Goal: Navigation & Orientation: Find specific page/section

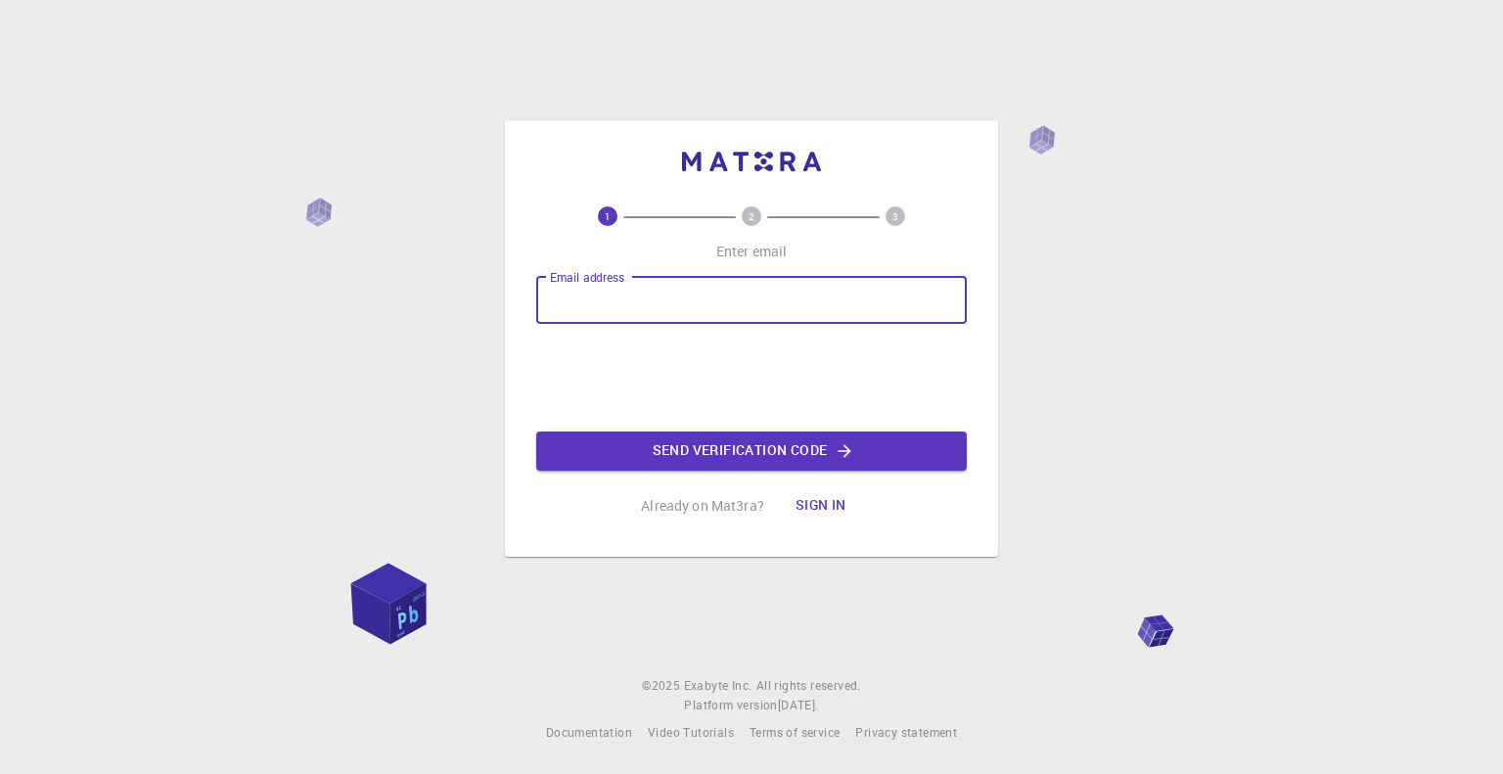
type input "[EMAIL_ADDRESS][DOMAIN_NAME]"
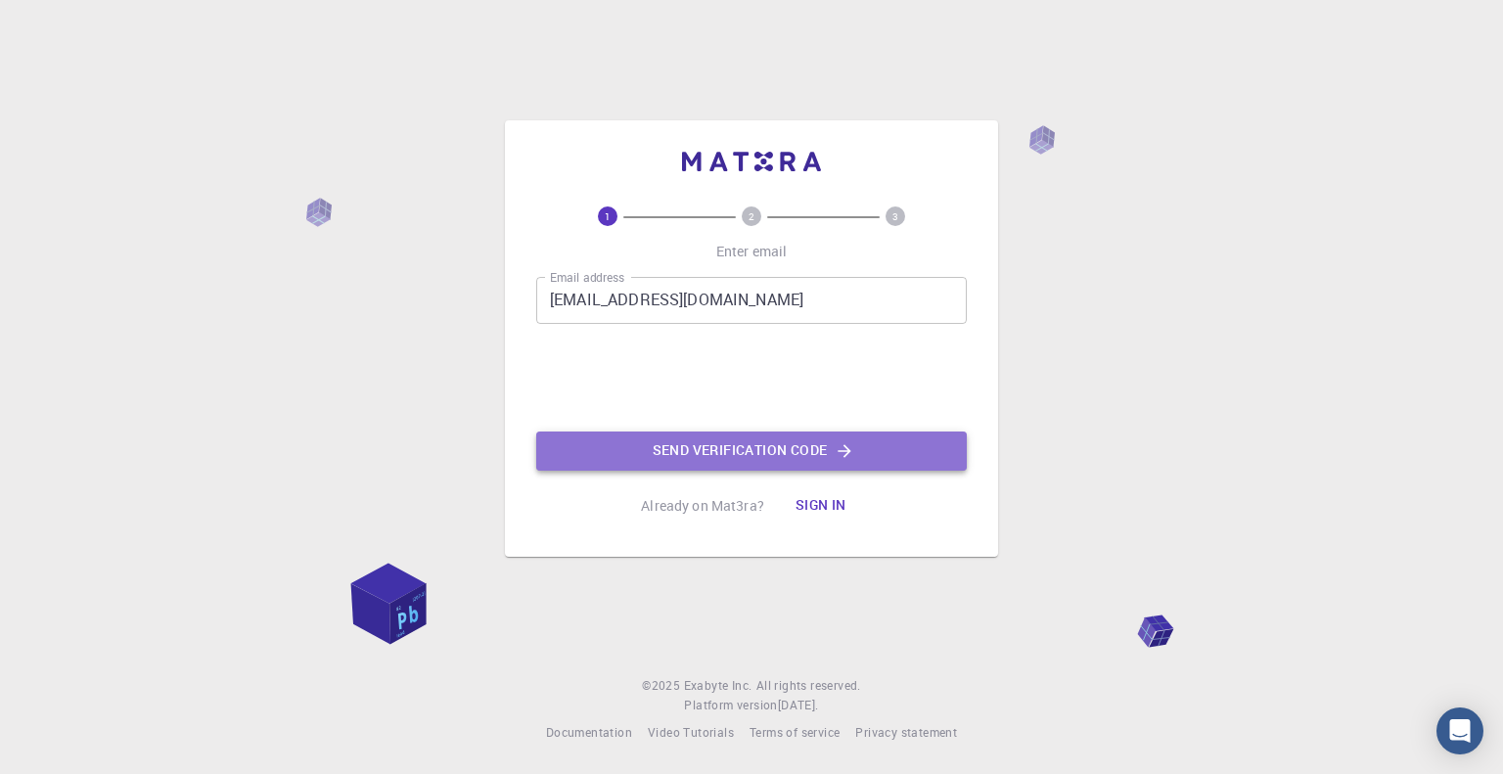
click at [695, 451] on button "Send verification code" at bounding box center [751, 450] width 431 height 39
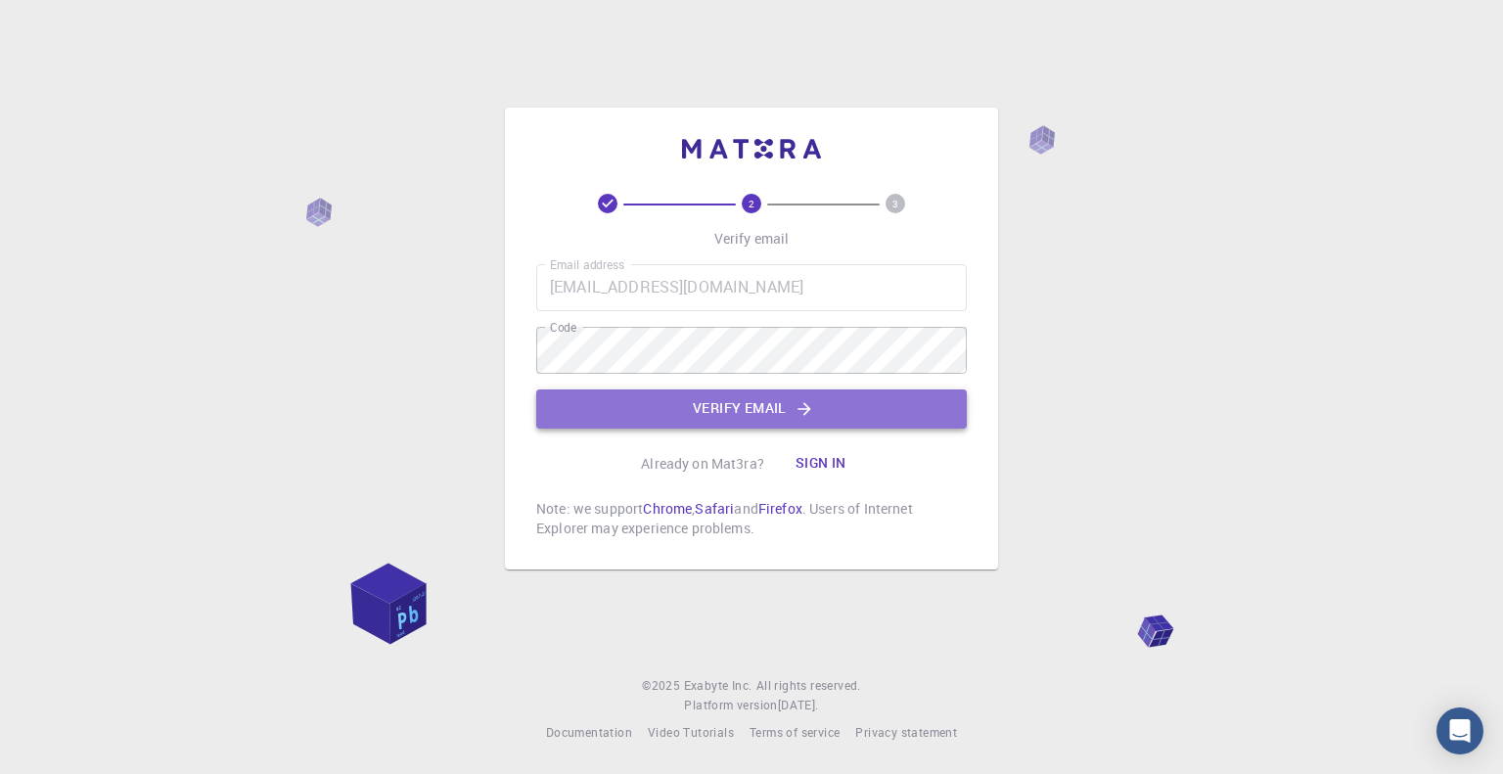
click at [703, 404] on button "Verify email" at bounding box center [751, 408] width 431 height 39
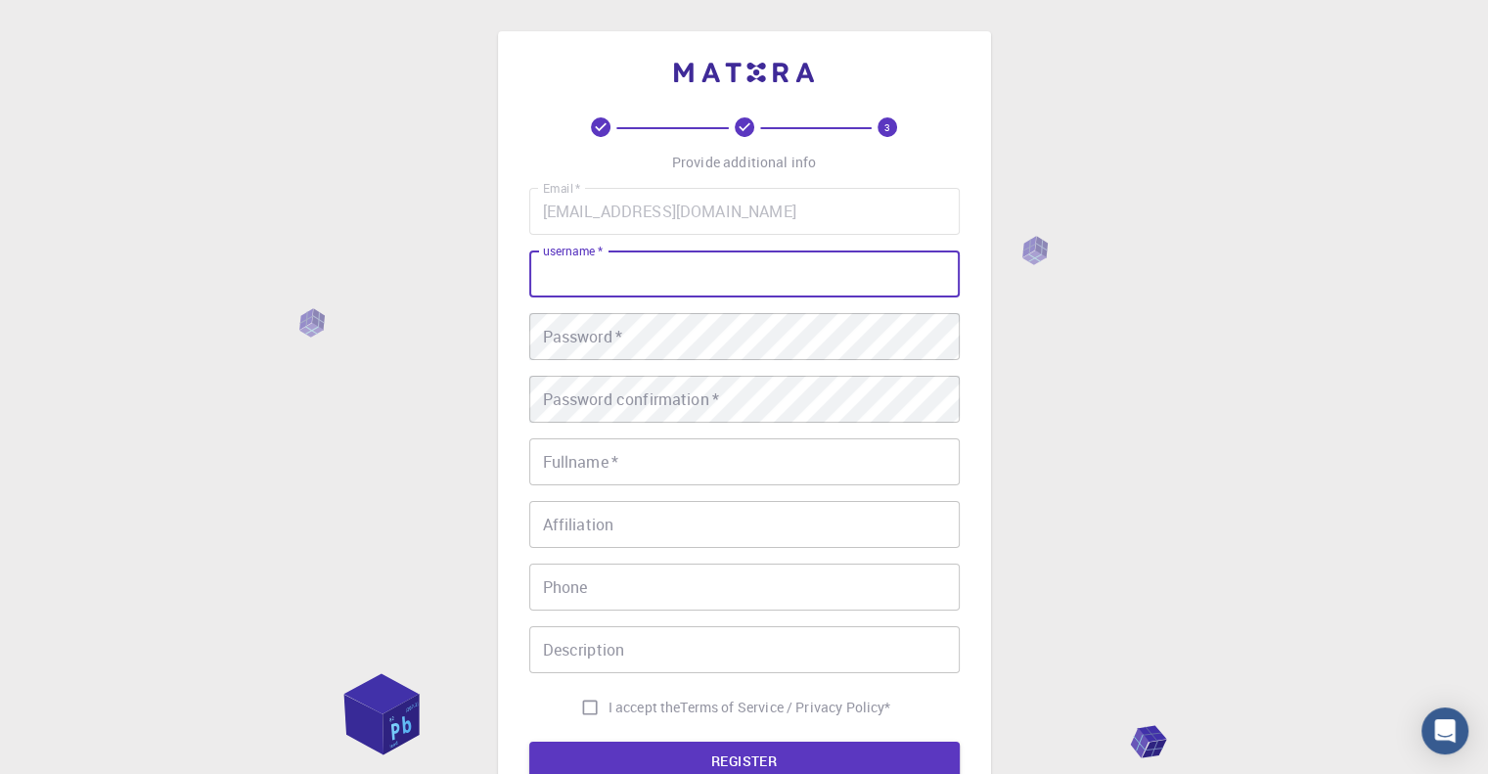
click at [705, 277] on input "username   *" at bounding box center [744, 273] width 431 height 47
type input "S"
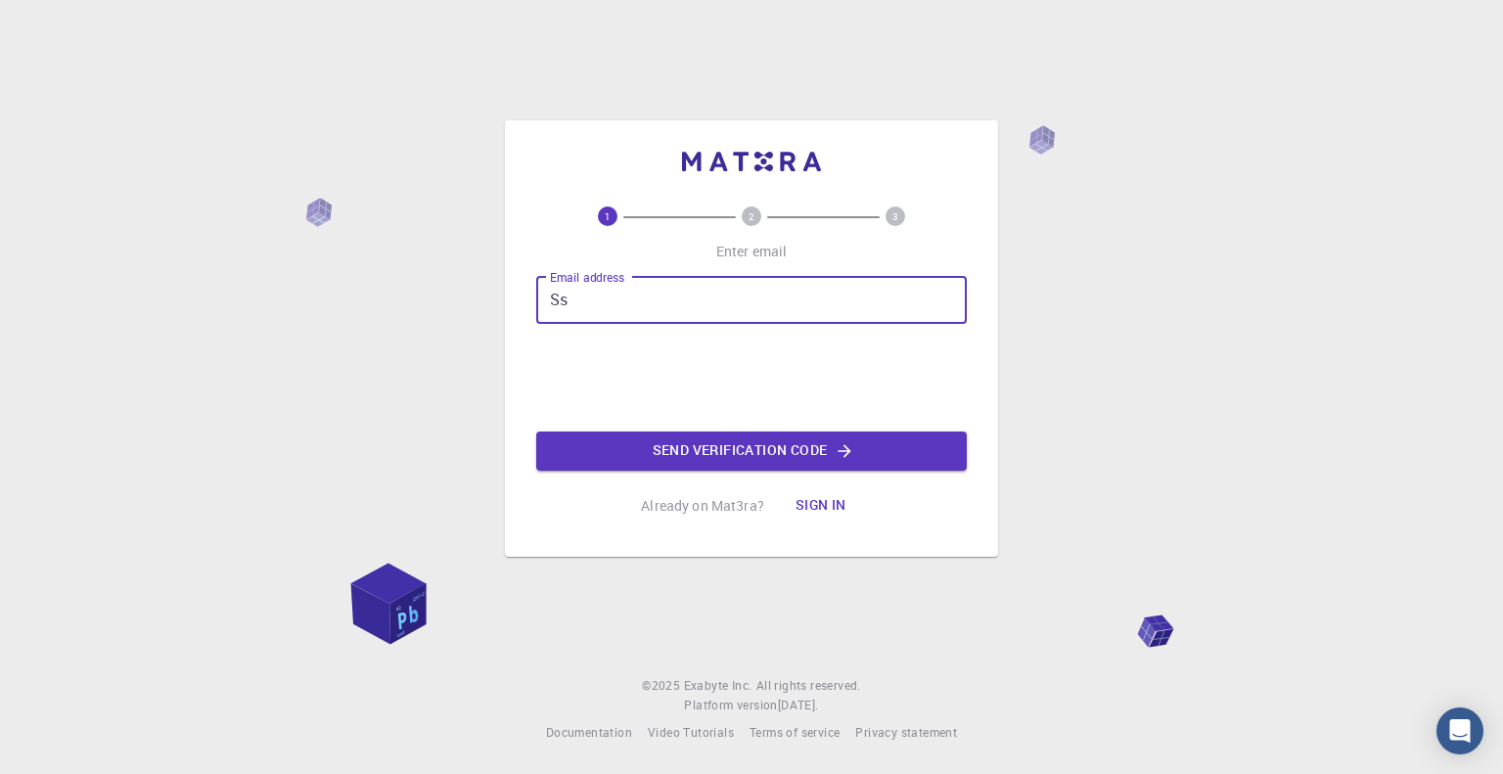
type input "S"
type input "[EMAIL_ADDRESS][DOMAIN_NAME]"
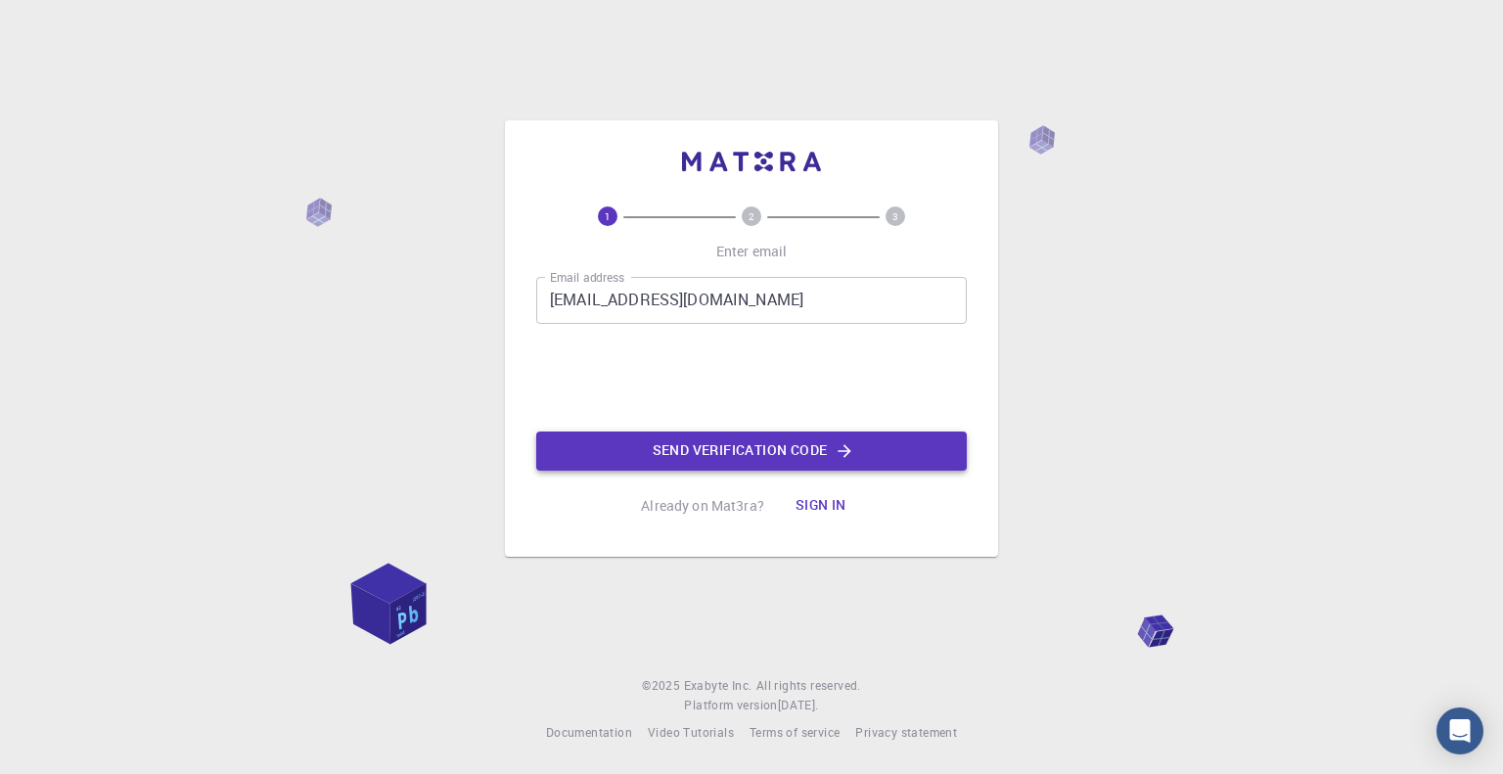
click at [682, 449] on button "Send verification code" at bounding box center [751, 450] width 431 height 39
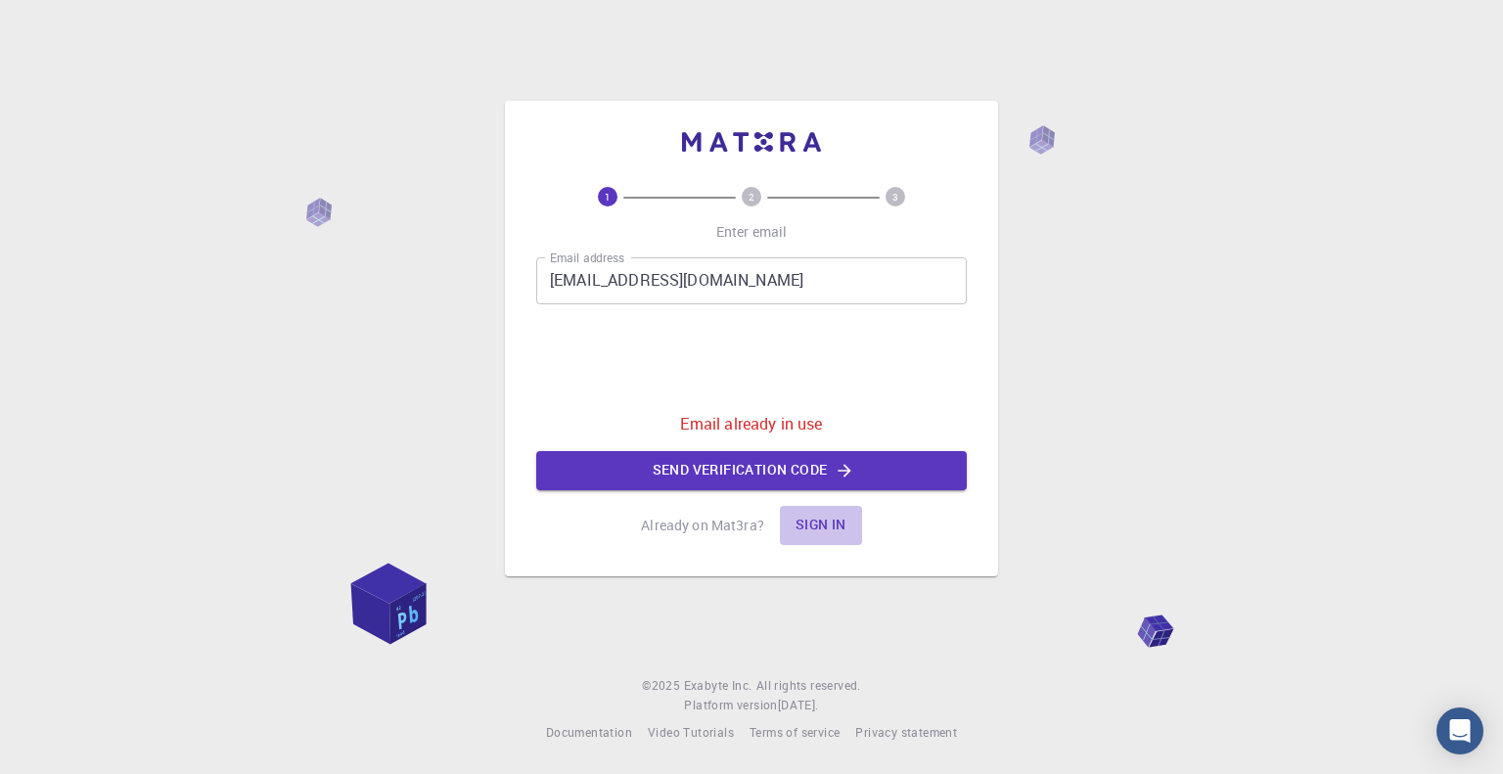
click at [810, 526] on button "Sign in" at bounding box center [821, 525] width 82 height 39
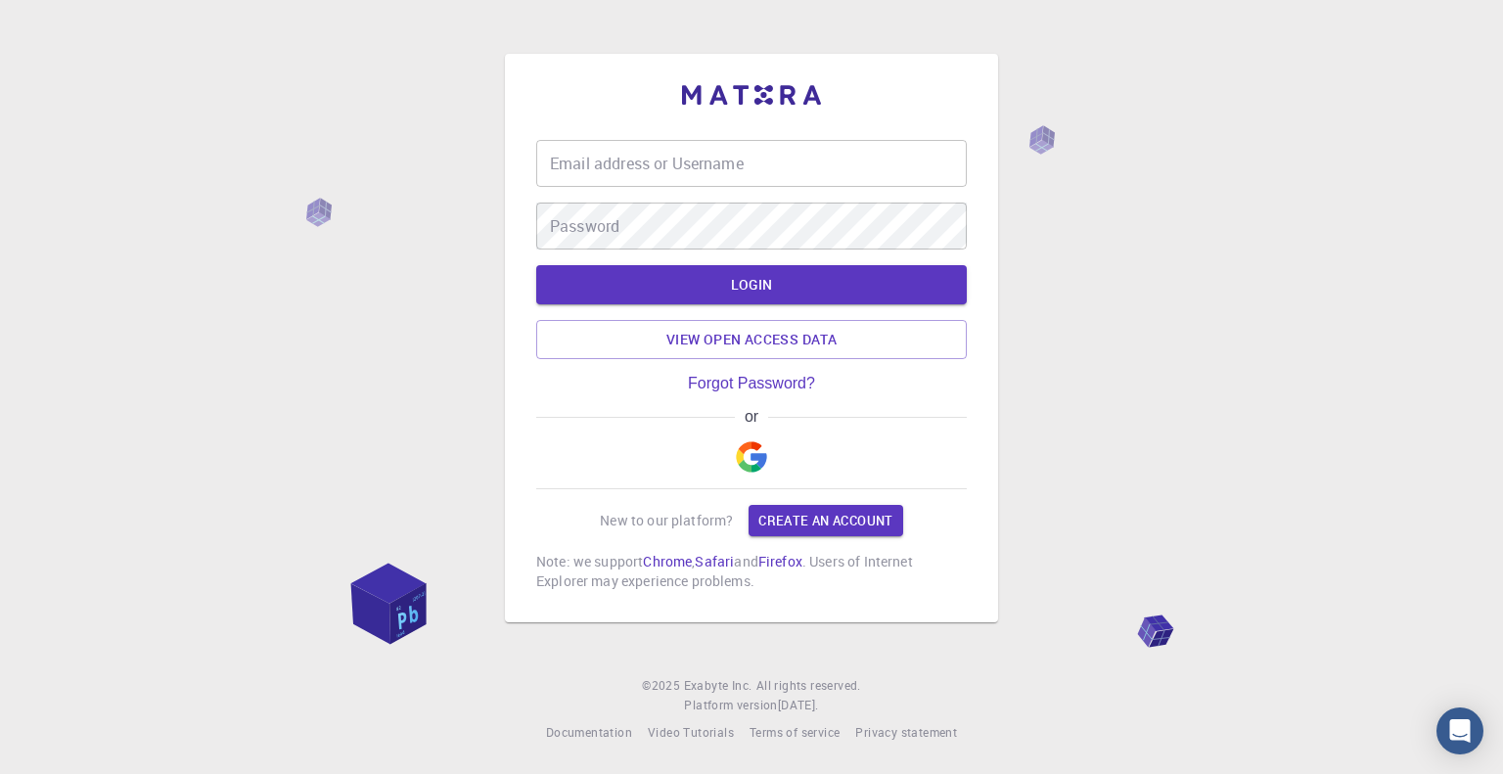
click at [779, 176] on input "Email address or Username" at bounding box center [751, 163] width 431 height 47
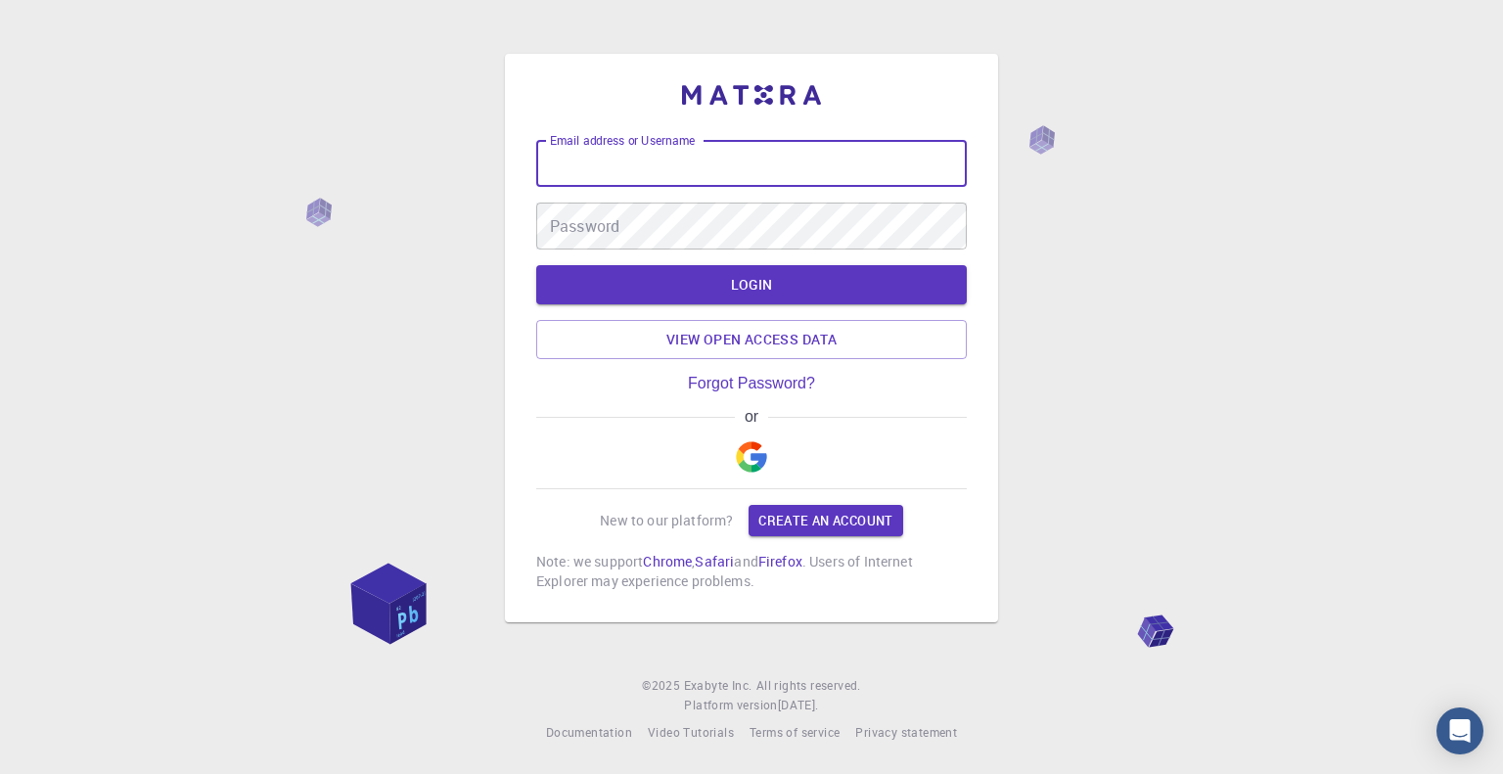
click at [705, 144] on input "Email address or Username" at bounding box center [751, 163] width 431 height 47
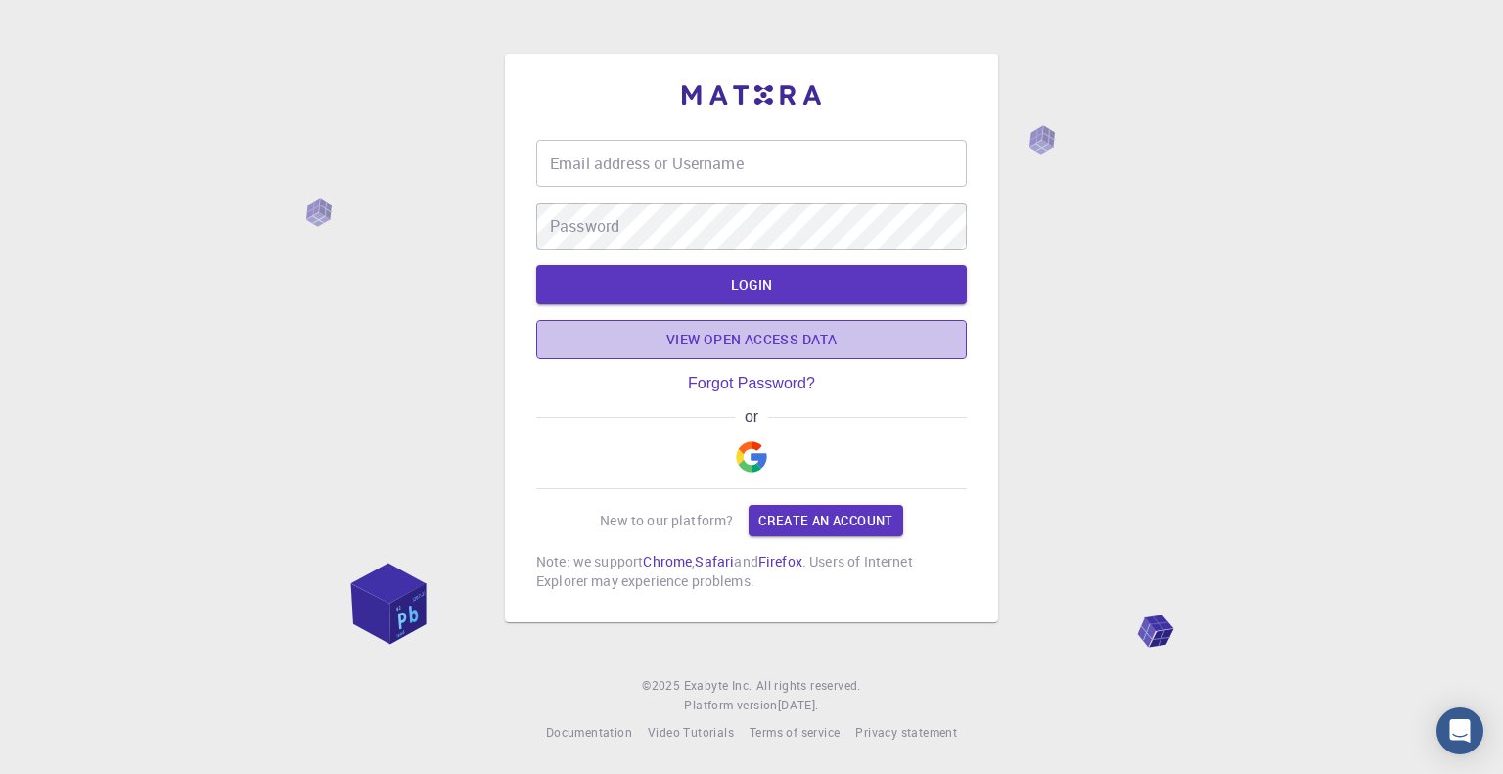
click at [755, 333] on link "View open access data" at bounding box center [751, 339] width 431 height 39
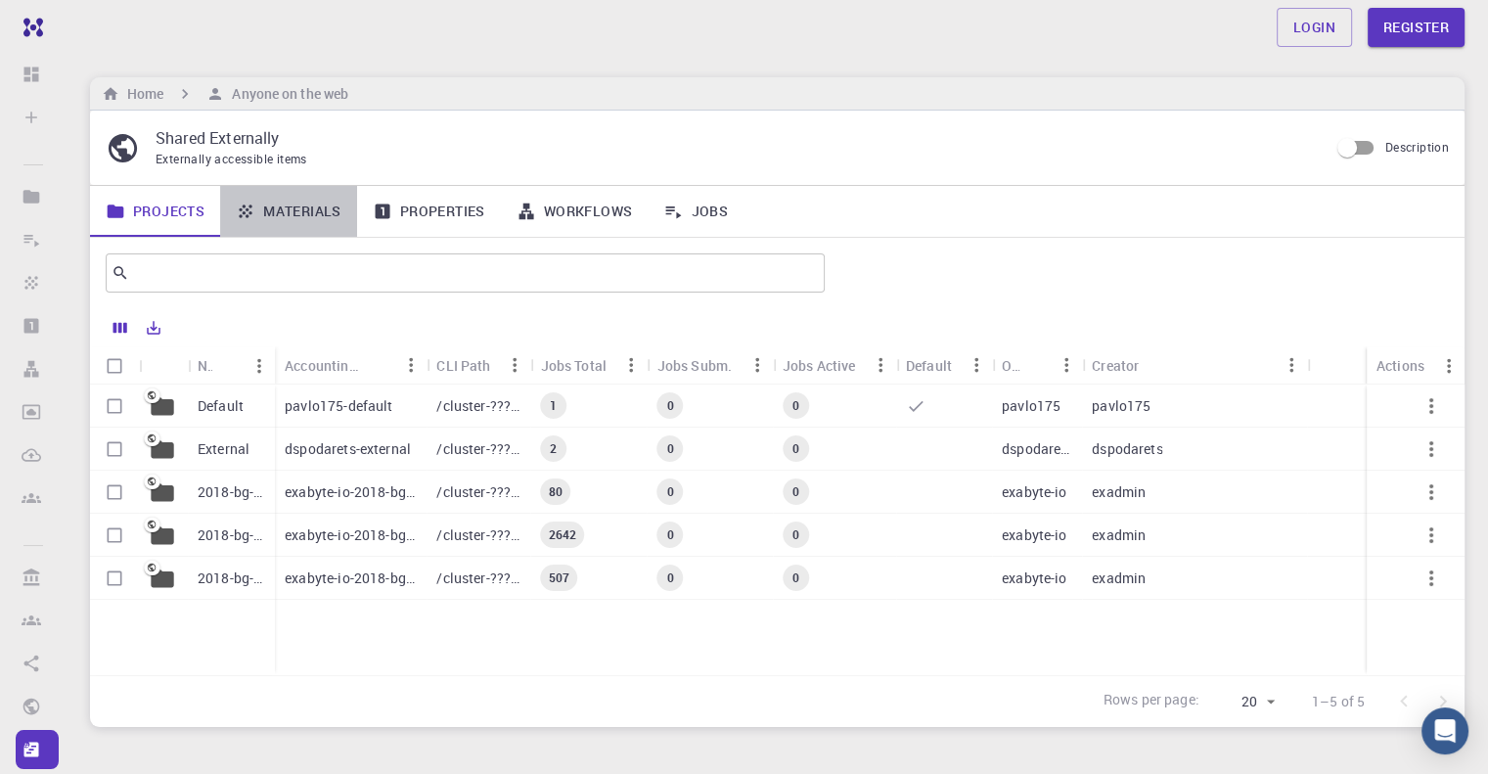
click at [305, 218] on link "Materials" at bounding box center [288, 211] width 137 height 51
